Goal: Task Accomplishment & Management: Manage account settings

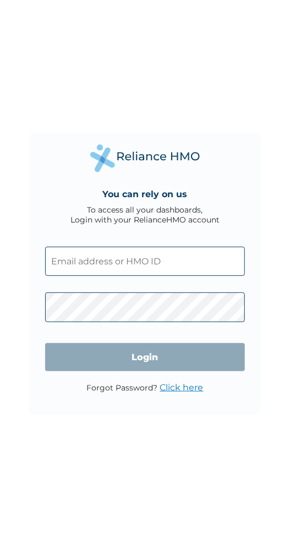
click at [149, 258] on input "text" at bounding box center [145, 261] width 200 height 29
click input "Login" at bounding box center [145, 357] width 200 height 28
click at [166, 259] on input "text" at bounding box center [145, 261] width 200 height 29
click at [100, 263] on input "text" at bounding box center [145, 261] width 200 height 29
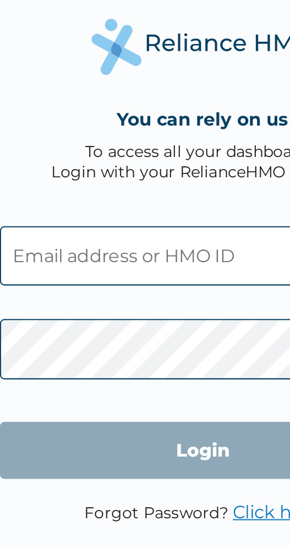
type input "belemajama2016@gmail.com"
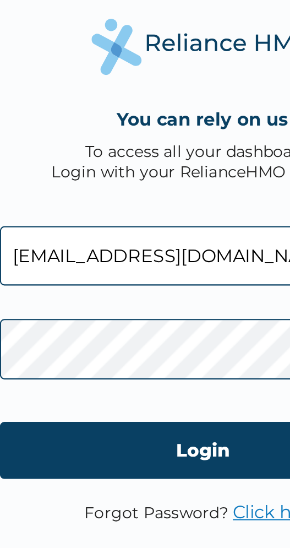
click at [150, 359] on input "Login" at bounding box center [145, 357] width 200 height 28
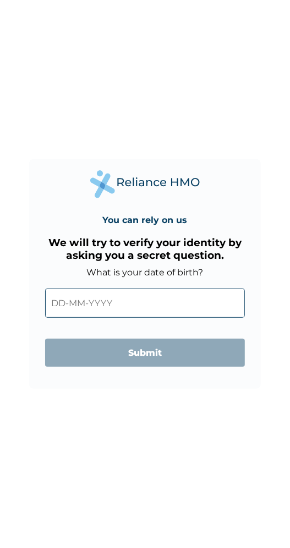
click at [69, 300] on input "text" at bounding box center [145, 303] width 200 height 29
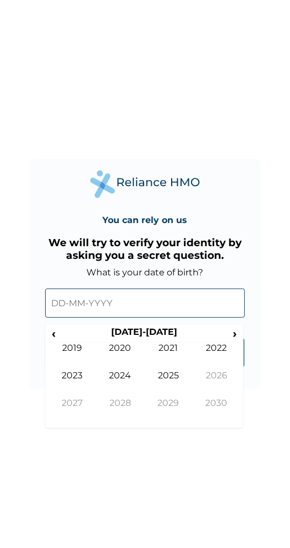
click at [53, 332] on span "‹" at bounding box center [54, 334] width 12 height 14
click at [53, 334] on span "‹" at bounding box center [54, 334] width 12 height 14
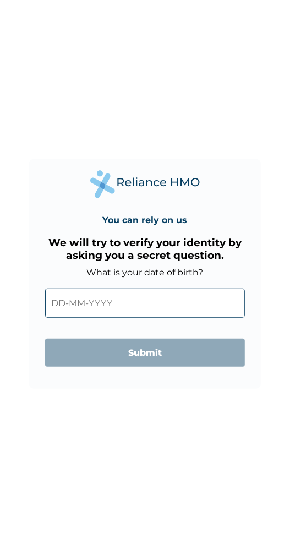
click at [103, 305] on input "text" at bounding box center [145, 303] width 200 height 29
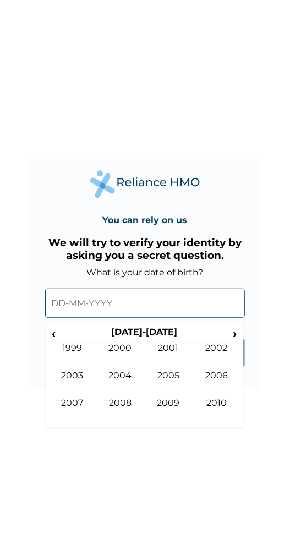
click at [63, 340] on th "2000-2009" at bounding box center [144, 334] width 169 height 15
click at [58, 343] on td "1999" at bounding box center [72, 357] width 49 height 28
click at [56, 348] on td "Jan" at bounding box center [72, 357] width 49 height 28
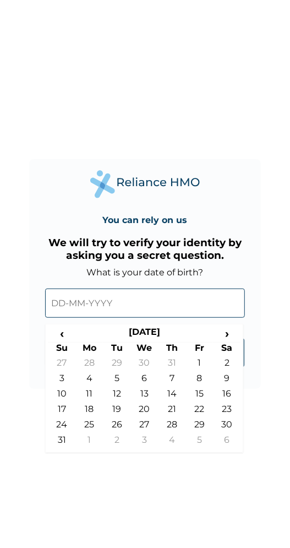
click at [56, 348] on th "Su" at bounding box center [62, 349] width 28 height 15
click at [57, 348] on th "Su" at bounding box center [62, 349] width 28 height 15
click at [64, 341] on span "‹" at bounding box center [62, 334] width 28 height 14
click at [62, 344] on th "Su" at bounding box center [62, 349] width 28 height 15
click at [64, 341] on span "‹" at bounding box center [62, 334] width 28 height 14
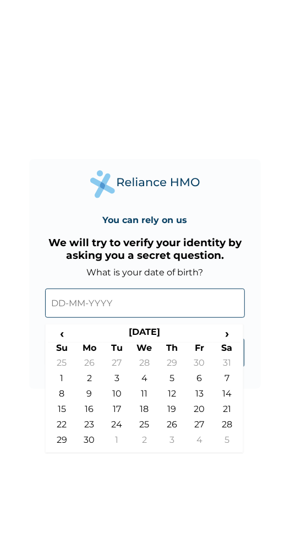
click at [64, 343] on th "Su" at bounding box center [62, 349] width 28 height 15
click at [67, 344] on th "Su" at bounding box center [62, 349] width 28 height 15
click at [64, 332] on span "‹" at bounding box center [62, 334] width 28 height 14
click at [69, 331] on span "‹" at bounding box center [62, 334] width 28 height 14
click at [69, 335] on span "‹" at bounding box center [62, 334] width 28 height 14
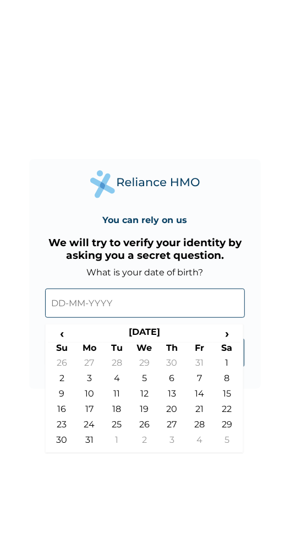
click at [71, 336] on span "‹" at bounding box center [62, 334] width 28 height 14
click at [76, 335] on th "July 1998" at bounding box center [145, 334] width 138 height 15
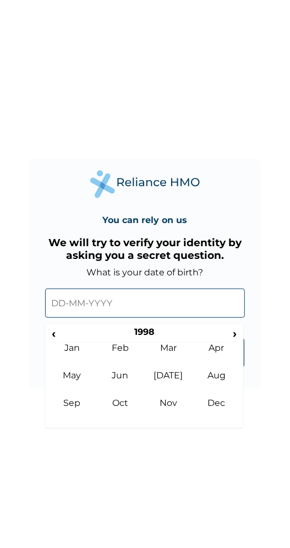
click at [69, 336] on th "1998" at bounding box center [144, 334] width 169 height 15
click at [66, 336] on th "1990-1999" at bounding box center [144, 334] width 169 height 15
click at [65, 337] on th "1990-1999" at bounding box center [144, 334] width 169 height 15
click at [53, 335] on span "‹" at bounding box center [54, 334] width 12 height 14
click at [53, 337] on span "‹" at bounding box center [54, 334] width 12 height 14
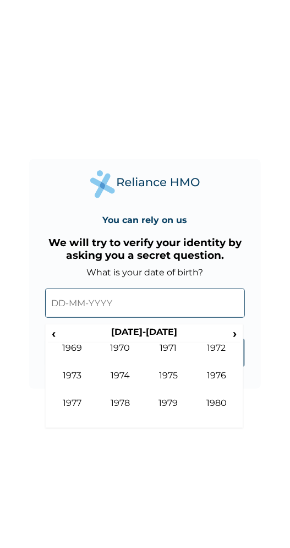
click at [53, 337] on span "‹" at bounding box center [54, 334] width 12 height 14
click at [62, 341] on th "1960-1969" at bounding box center [144, 334] width 169 height 15
click at [53, 336] on span "‹" at bounding box center [54, 334] width 12 height 14
click at [56, 337] on span "‹" at bounding box center [54, 334] width 12 height 14
click at [56, 333] on span "‹" at bounding box center [54, 334] width 12 height 14
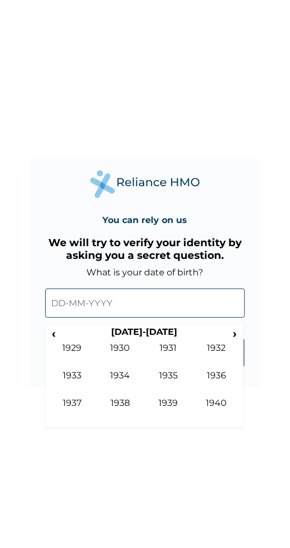
click at [63, 341] on th "1930-1939" at bounding box center [144, 334] width 169 height 15
click at [64, 342] on th "1930-1939" at bounding box center [144, 334] width 169 height 15
click at [62, 341] on th "1930-1939" at bounding box center [144, 334] width 169 height 15
click at [53, 337] on span "‹" at bounding box center [54, 334] width 12 height 14
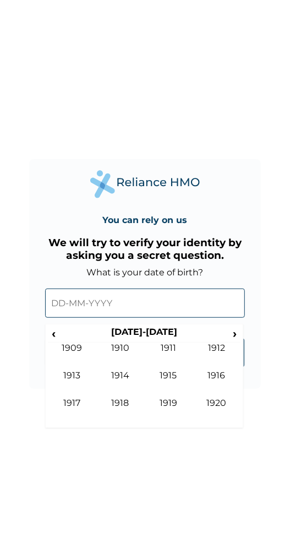
click at [241, 342] on div "‹ 1910-1919 › 1909 1910 1911 1912 1913 1914 1915 1916 1917 1918 1919 1920" at bounding box center [144, 376] width 198 height 104
click at [235, 335] on span "›" at bounding box center [235, 334] width 12 height 14
click at [236, 336] on span "›" at bounding box center [235, 334] width 12 height 14
click at [236, 337] on span "›" at bounding box center [235, 334] width 12 height 14
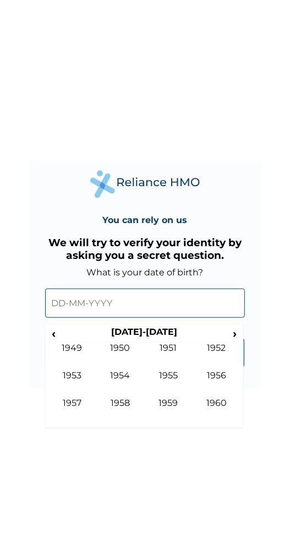
click at [235, 335] on span "›" at bounding box center [235, 334] width 12 height 14
click at [235, 334] on span "›" at bounding box center [235, 334] width 12 height 14
click at [235, 332] on span "›" at bounding box center [235, 334] width 12 height 14
click at [66, 342] on th "1980-1989" at bounding box center [144, 334] width 169 height 15
click at [53, 345] on td "1979" at bounding box center [72, 357] width 49 height 28
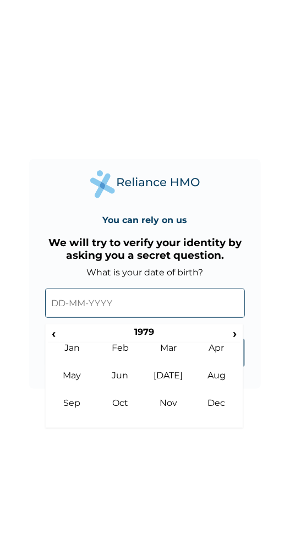
click at [56, 340] on span "‹" at bounding box center [54, 334] width 12 height 14
click at [53, 337] on span "‹" at bounding box center [54, 334] width 12 height 14
click at [56, 341] on span "‹" at bounding box center [54, 334] width 12 height 14
click at [54, 342] on th "‹" at bounding box center [54, 334] width 12 height 15
click at [56, 343] on td "Jan" at bounding box center [72, 357] width 49 height 28
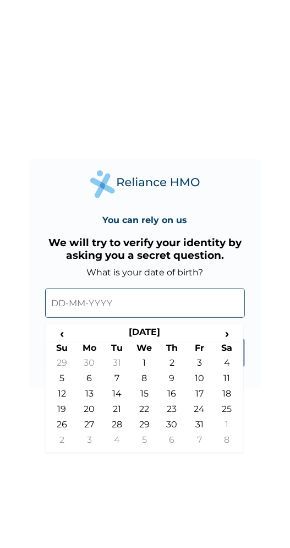
click at [53, 341] on span "‹" at bounding box center [62, 334] width 28 height 14
click at [67, 337] on span "‹" at bounding box center [62, 334] width 28 height 14
click at [66, 338] on span "‹" at bounding box center [62, 334] width 28 height 14
click at [66, 337] on span "‹" at bounding box center [62, 334] width 28 height 14
click at [66, 338] on span "‹" at bounding box center [62, 334] width 28 height 14
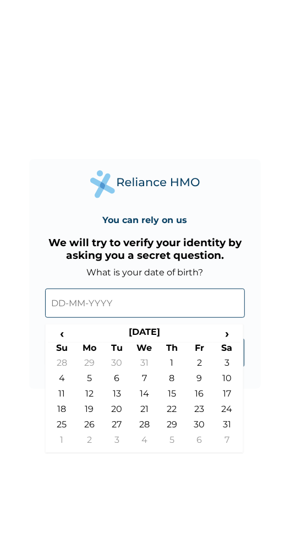
click at [67, 340] on span "‹" at bounding box center [62, 334] width 28 height 14
click at [66, 341] on span "‹" at bounding box center [62, 334] width 28 height 14
click at [66, 340] on span "‹" at bounding box center [62, 334] width 28 height 14
click at [71, 341] on span "‹" at bounding box center [62, 334] width 28 height 14
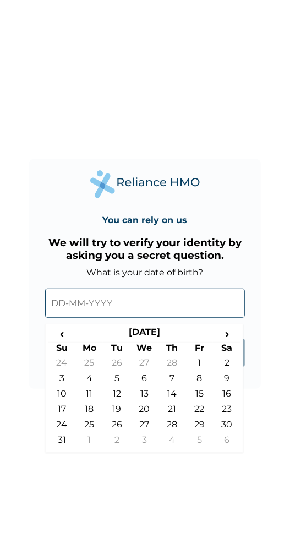
click at [71, 338] on span "‹" at bounding box center [62, 334] width 28 height 14
click at [77, 343] on th "Mo" at bounding box center [90, 349] width 28 height 15
click at [69, 336] on span "‹" at bounding box center [62, 334] width 28 height 14
click at [68, 333] on span "‹" at bounding box center [62, 334] width 28 height 14
click at [73, 335] on span "‹" at bounding box center [62, 334] width 28 height 14
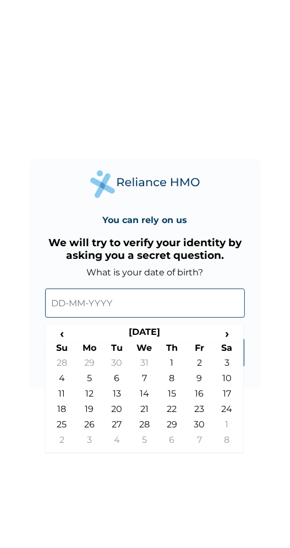
click at [69, 335] on span "‹" at bounding box center [62, 334] width 28 height 14
click at [71, 337] on span "‹" at bounding box center [62, 334] width 28 height 14
click at [72, 338] on span "‹" at bounding box center [62, 334] width 28 height 14
click at [73, 341] on span "‹" at bounding box center [62, 334] width 28 height 14
click at [72, 339] on span "‹" at bounding box center [62, 334] width 28 height 14
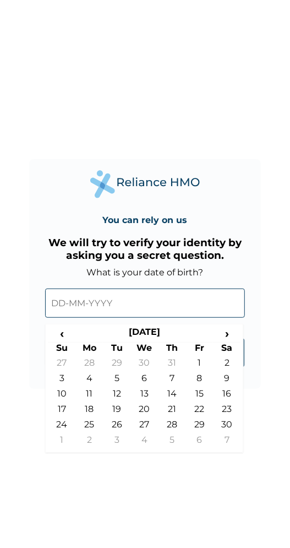
click at [63, 338] on span "‹" at bounding box center [62, 334] width 28 height 14
click at [68, 339] on span "‹" at bounding box center [62, 334] width 28 height 14
click at [64, 337] on span "‹" at bounding box center [62, 334] width 28 height 14
click at [69, 338] on span "‹" at bounding box center [62, 334] width 28 height 14
click at [73, 341] on span "‹" at bounding box center [62, 334] width 28 height 14
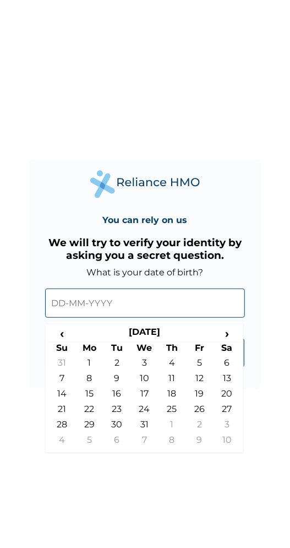
click at [71, 338] on span "‹" at bounding box center [62, 334] width 28 height 14
click at [67, 339] on span "‹" at bounding box center [62, 334] width 28 height 14
click at [71, 335] on span "‹" at bounding box center [62, 334] width 28 height 14
click at [72, 341] on span "‹" at bounding box center [62, 334] width 28 height 14
click at [71, 337] on span "‹" at bounding box center [62, 334] width 28 height 14
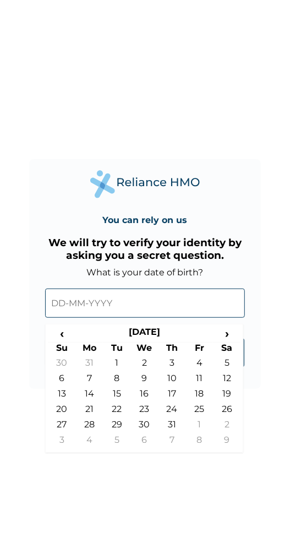
click at [72, 337] on span "‹" at bounding box center [62, 334] width 28 height 14
click at [73, 335] on span "‹" at bounding box center [62, 334] width 28 height 14
click at [76, 337] on th "June 1972" at bounding box center [145, 334] width 138 height 15
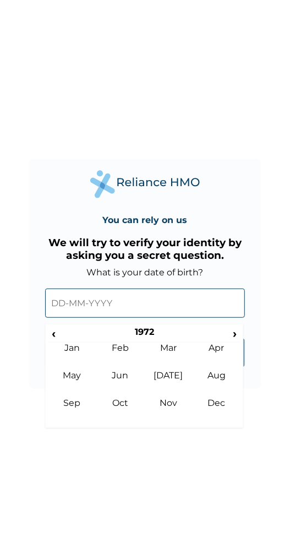
click at [68, 338] on th "1972" at bounding box center [144, 334] width 169 height 15
click at [66, 338] on th "1970-1979" at bounding box center [144, 334] width 169 height 15
click at [53, 332] on span "‹" at bounding box center [54, 334] width 12 height 14
click at [65, 333] on th "1960-1969" at bounding box center [144, 334] width 169 height 15
click at [63, 332] on th "1960-1969" at bounding box center [144, 334] width 169 height 15
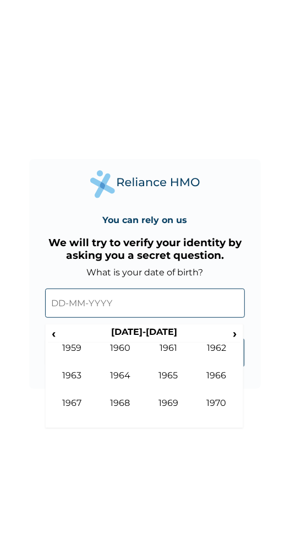
click at [53, 335] on span "‹" at bounding box center [54, 334] width 12 height 14
click at [56, 340] on span "‹" at bounding box center [54, 334] width 12 height 14
click at [239, 336] on span "›" at bounding box center [235, 334] width 12 height 14
click at [235, 335] on span "›" at bounding box center [235, 334] width 12 height 14
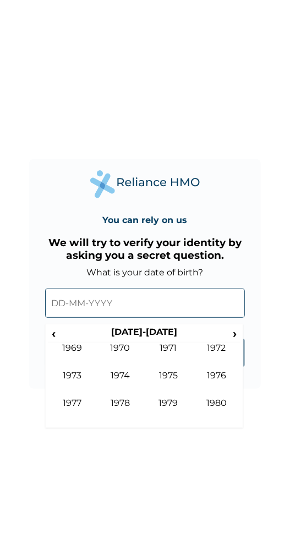
click at [64, 336] on th "1970-1979" at bounding box center [144, 334] width 169 height 15
click at [62, 337] on th "1970-1979" at bounding box center [144, 334] width 169 height 15
click at [62, 333] on th "1970-1979" at bounding box center [144, 334] width 169 height 15
click at [53, 333] on span "‹" at bounding box center [54, 334] width 12 height 14
click at [53, 335] on span "‹" at bounding box center [54, 334] width 12 height 14
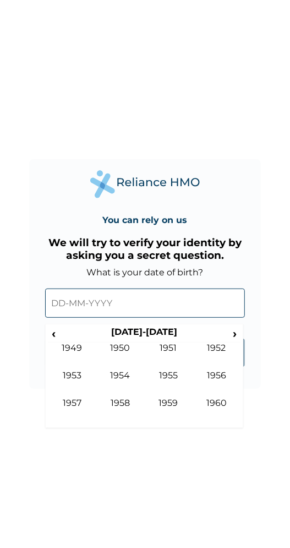
click at [54, 334] on span "‹" at bounding box center [54, 334] width 12 height 14
click at [157, 331] on th "1940-1949" at bounding box center [144, 334] width 169 height 15
click at [239, 334] on span "›" at bounding box center [235, 334] width 12 height 14
click at [241, 343] on div "‹ 1950-1959 › 1949 1950 1951 1952 1953 1954 1955 1956 1957 1958 1959 1960" at bounding box center [144, 376] width 198 height 104
click at [235, 334] on span "›" at bounding box center [235, 334] width 12 height 14
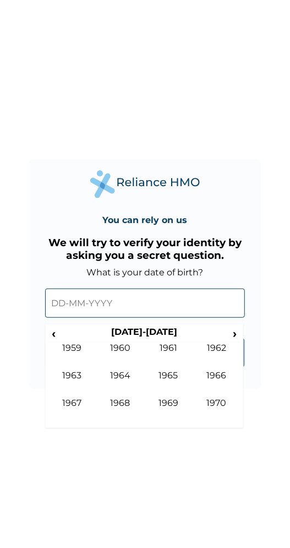
click at [238, 334] on span "›" at bounding box center [235, 334] width 12 height 14
click at [49, 330] on span "‹" at bounding box center [54, 334] width 12 height 14
click at [78, 375] on td "1963" at bounding box center [72, 384] width 49 height 28
click at [225, 406] on td "Dec" at bounding box center [217, 412] width 49 height 28
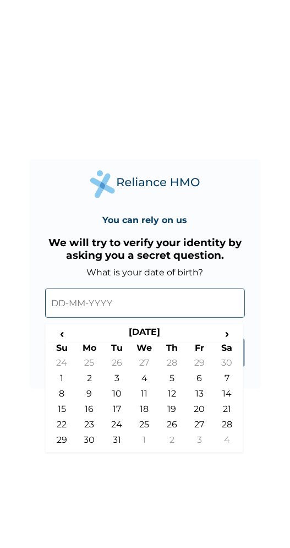
click at [233, 388] on td "7" at bounding box center [227, 380] width 28 height 15
type input "07-12-1963"
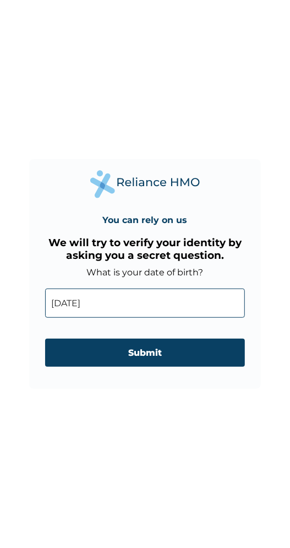
click at [174, 352] on input "Submit" at bounding box center [145, 353] width 200 height 28
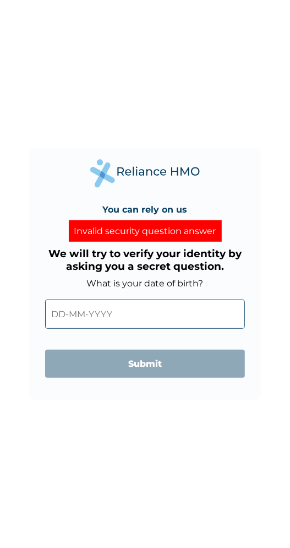
click at [104, 316] on input "text" at bounding box center [145, 314] width 200 height 29
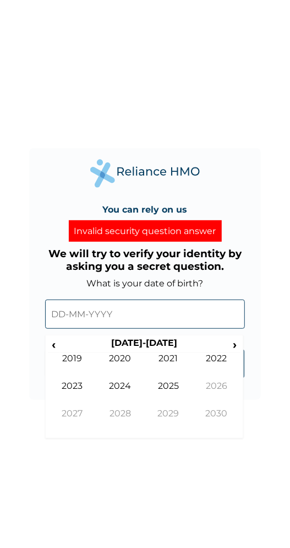
click at [53, 345] on span "‹" at bounding box center [54, 345] width 12 height 14
click at [53, 344] on span "‹" at bounding box center [54, 345] width 12 height 14
click at [53, 342] on span "‹" at bounding box center [54, 345] width 12 height 14
click at [53, 343] on span "‹" at bounding box center [54, 345] width 12 height 14
click at [51, 341] on span "‹" at bounding box center [54, 345] width 12 height 14
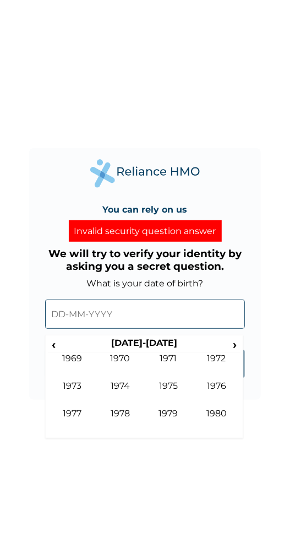
click at [50, 340] on span "‹" at bounding box center [54, 345] width 12 height 14
click at [83, 381] on td "1959" at bounding box center [72, 367] width 49 height 28
click at [53, 342] on span "‹" at bounding box center [54, 345] width 12 height 14
click at [50, 343] on span "‹" at bounding box center [54, 345] width 12 height 14
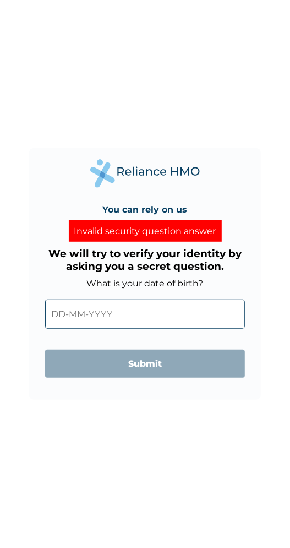
click at [121, 311] on input "text" at bounding box center [145, 314] width 200 height 29
click at [85, 306] on input "text" at bounding box center [145, 314] width 200 height 29
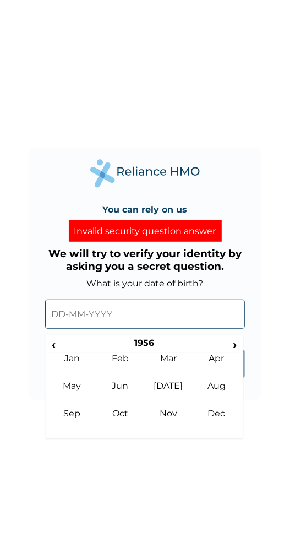
click at [238, 345] on span "›" at bounding box center [235, 345] width 12 height 14
click at [243, 352] on div "‹ 1957 › Jan Feb Mar Apr May Jun Jul Aug Sep Oct Nov Dec" at bounding box center [144, 387] width 198 height 104
click at [238, 343] on span "›" at bounding box center [235, 345] width 12 height 14
click at [240, 344] on span "›" at bounding box center [235, 345] width 12 height 14
click at [235, 344] on span "›" at bounding box center [235, 345] width 12 height 14
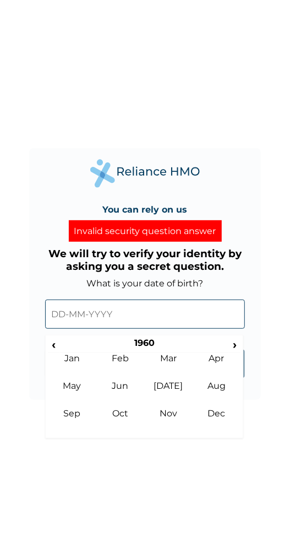
click at [235, 341] on span "›" at bounding box center [235, 345] width 12 height 14
click at [236, 343] on span "›" at bounding box center [235, 345] width 12 height 14
click at [235, 344] on span "›" at bounding box center [235, 345] width 12 height 14
click at [227, 412] on td "Dec" at bounding box center [217, 422] width 49 height 28
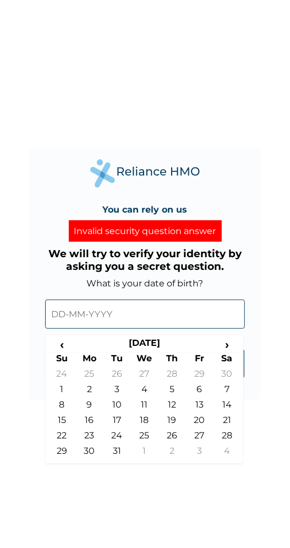
click at [238, 404] on td "14" at bounding box center [227, 407] width 28 height 15
type input "14-12-1963"
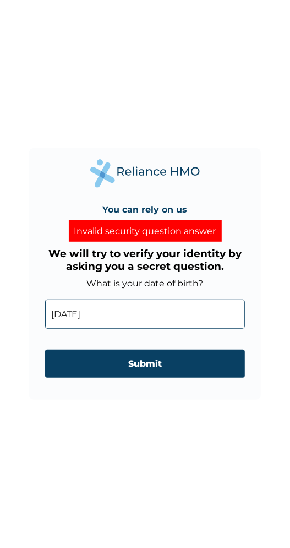
click at [163, 364] on input "Submit" at bounding box center [145, 364] width 200 height 28
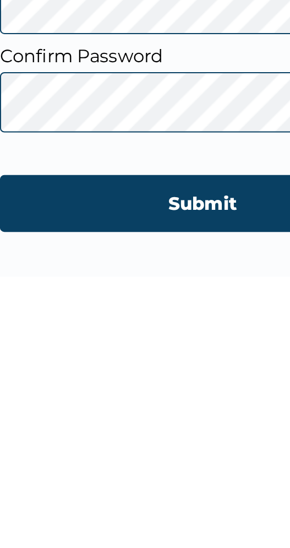
click at [147, 370] on input "Submit" at bounding box center [145, 367] width 200 height 28
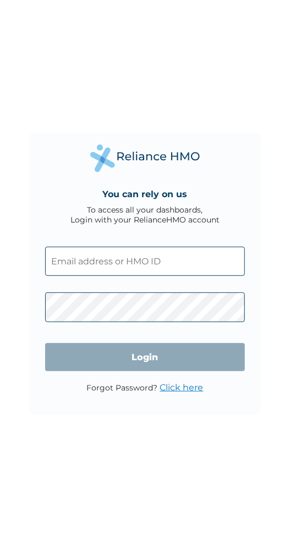
click at [117, 258] on input "text" at bounding box center [145, 261] width 200 height 29
click at [96, 262] on input "text" at bounding box center [145, 261] width 200 height 29
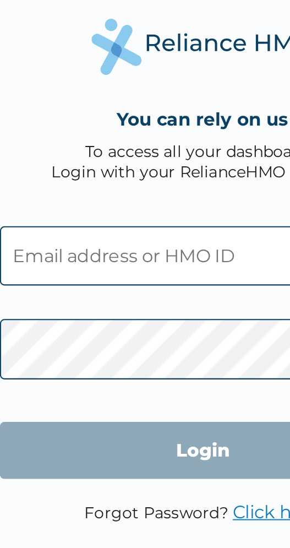
type input "[EMAIL_ADDRESS][DOMAIN_NAME]"
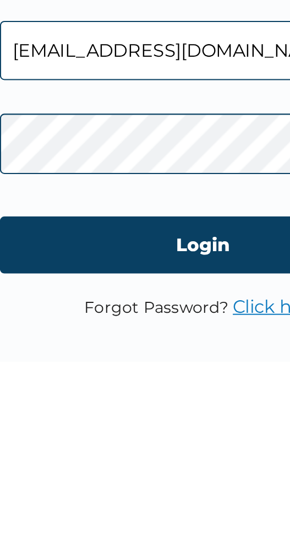
click at [155, 356] on input "Login" at bounding box center [145, 357] width 200 height 28
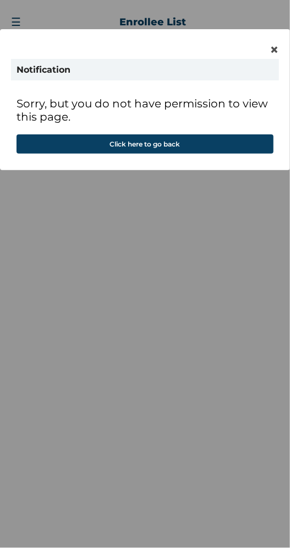
click at [163, 146] on button "Click here to go back" at bounding box center [145, 143] width 257 height 19
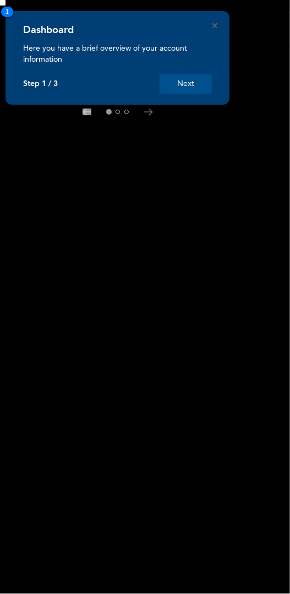
click at [192, 83] on button "Next" at bounding box center [186, 84] width 52 height 20
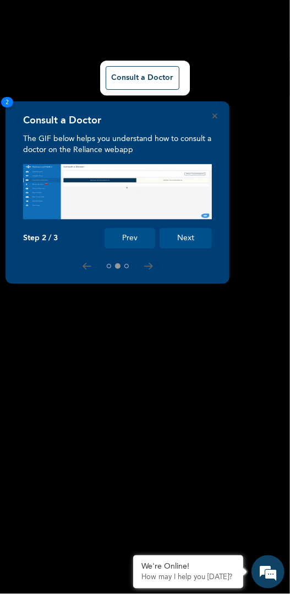
click at [151, 73] on button "Consult a Doctor" at bounding box center [143, 78] width 74 height 24
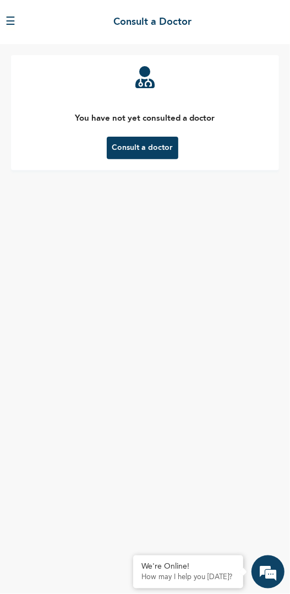
click at [14, 21] on button "☰" at bounding box center [11, 22] width 10 height 17
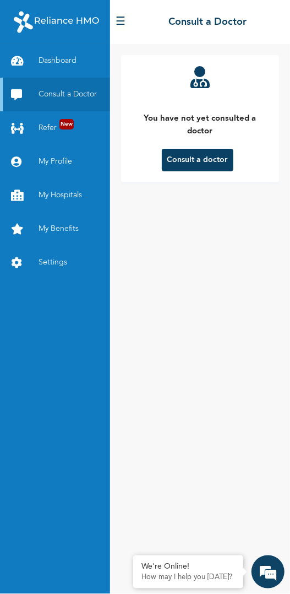
click at [36, 22] on img at bounding box center [56, 22] width 85 height 28
click at [55, 161] on link "My Profile" at bounding box center [55, 162] width 110 height 34
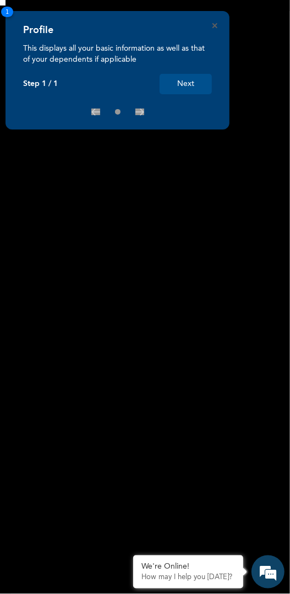
click at [191, 84] on button "Next" at bounding box center [186, 84] width 52 height 20
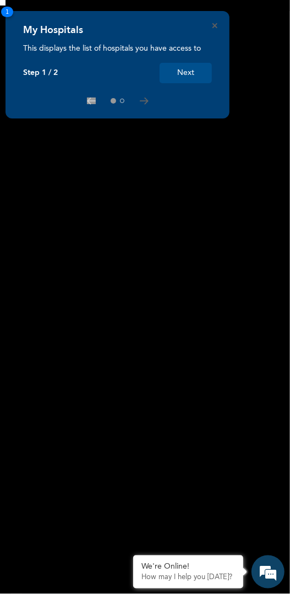
click at [96, 101] on div at bounding box center [117, 100] width 189 height 9
click at [194, 76] on button "Next" at bounding box center [186, 73] width 52 height 20
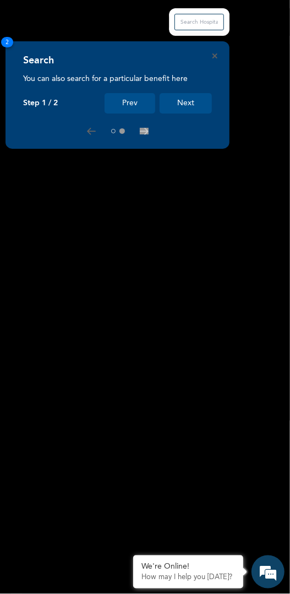
click at [272, 575] on em at bounding box center [269, 572] width 30 height 30
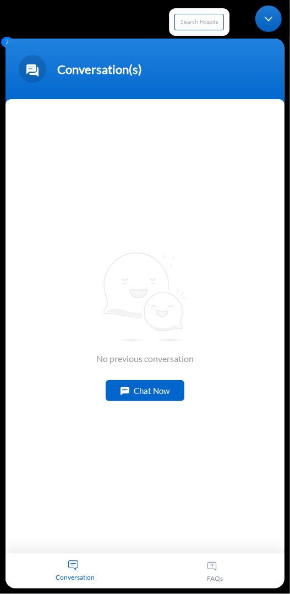
click at [151, 391] on div "Chat Now" at bounding box center [145, 390] width 79 height 21
